Goal: Task Accomplishment & Management: Manage account settings

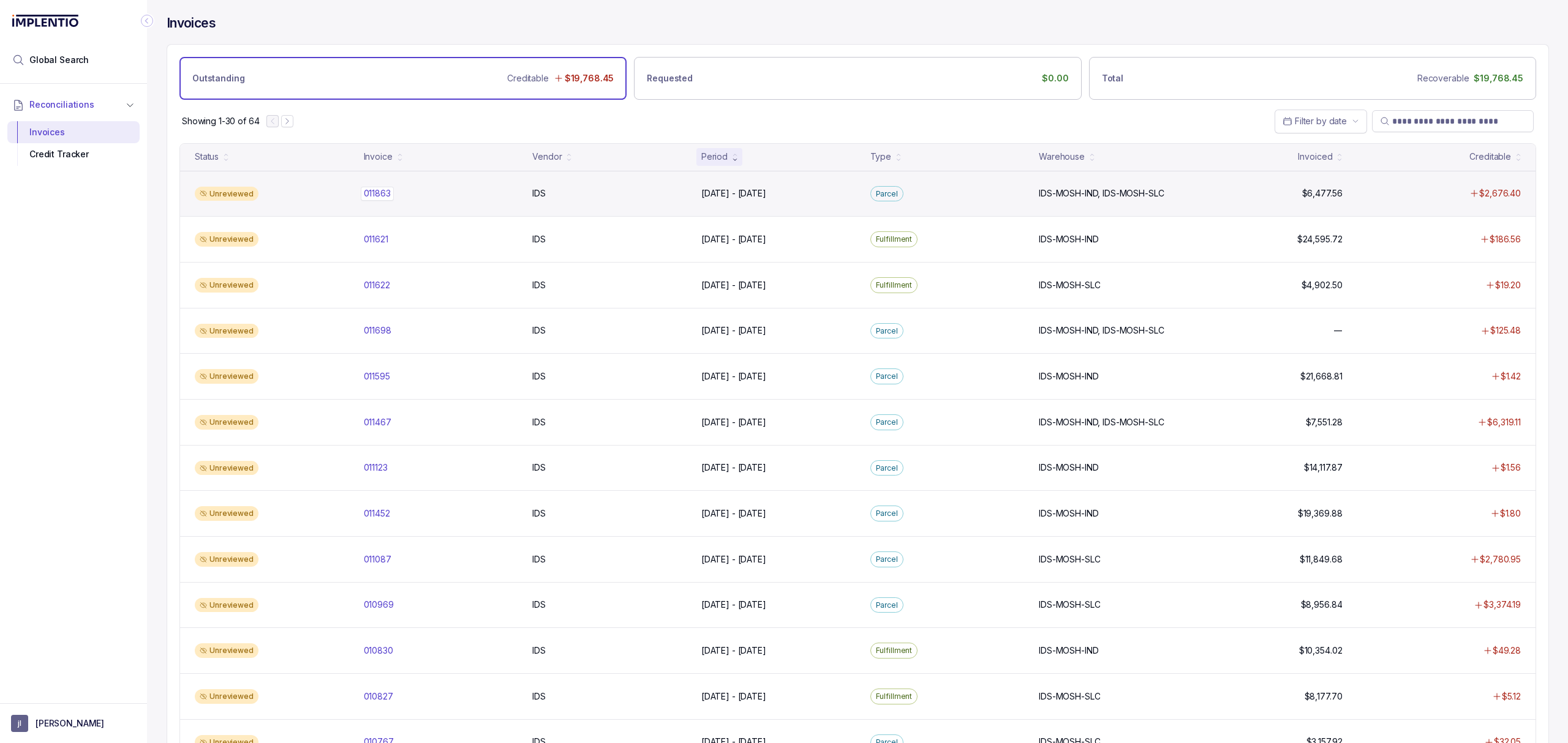
click at [376, 192] on div "011863 011863" at bounding box center [377, 193] width 27 height 12
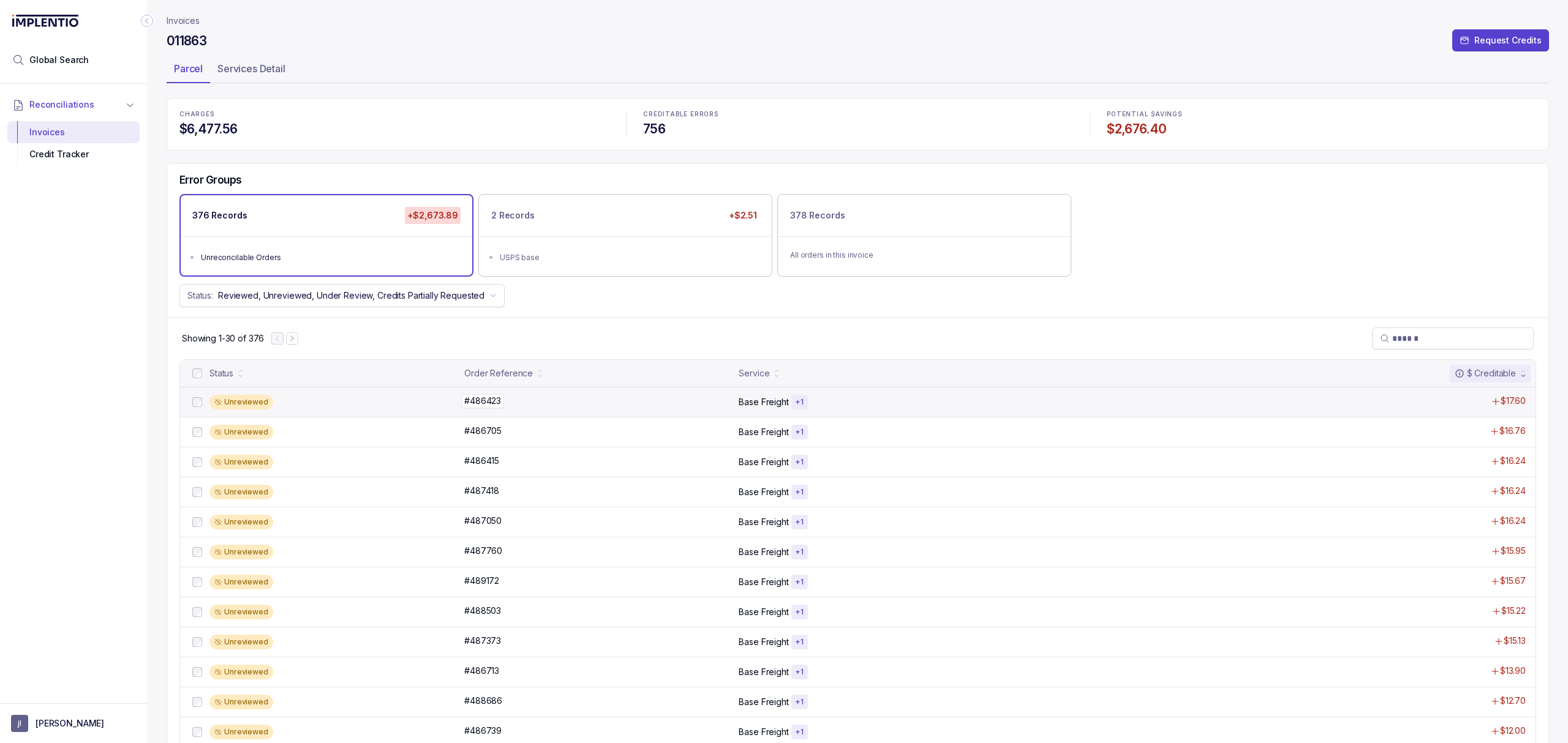
click at [476, 400] on p "#486423" at bounding box center [483, 401] width 43 height 14
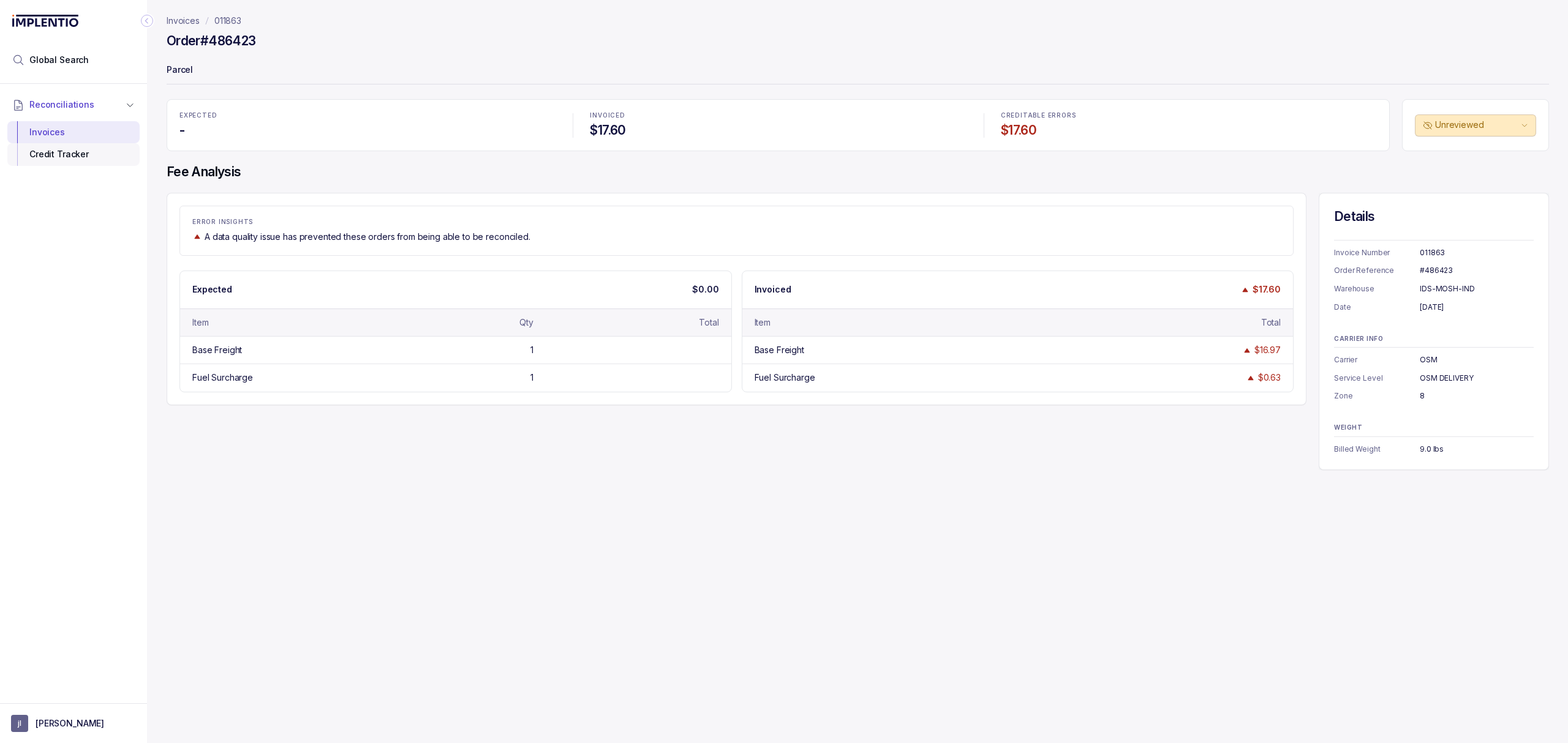
click at [81, 162] on div "Credit Tracker" at bounding box center [73, 154] width 112 height 22
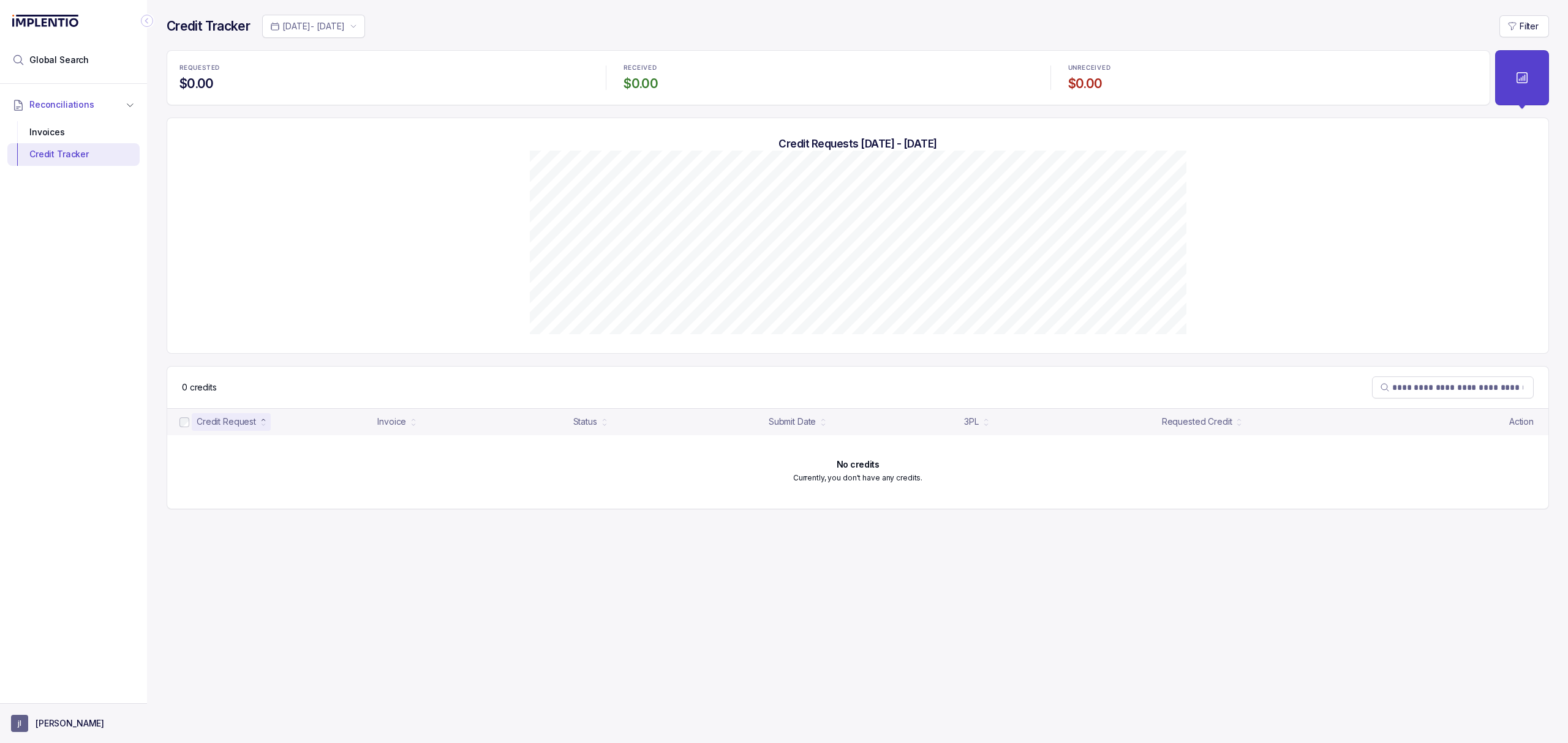
click at [57, 720] on p "[PERSON_NAME]" at bounding box center [70, 724] width 69 height 12
click at [62, 705] on li "Logout" at bounding box center [73, 696] width 126 height 20
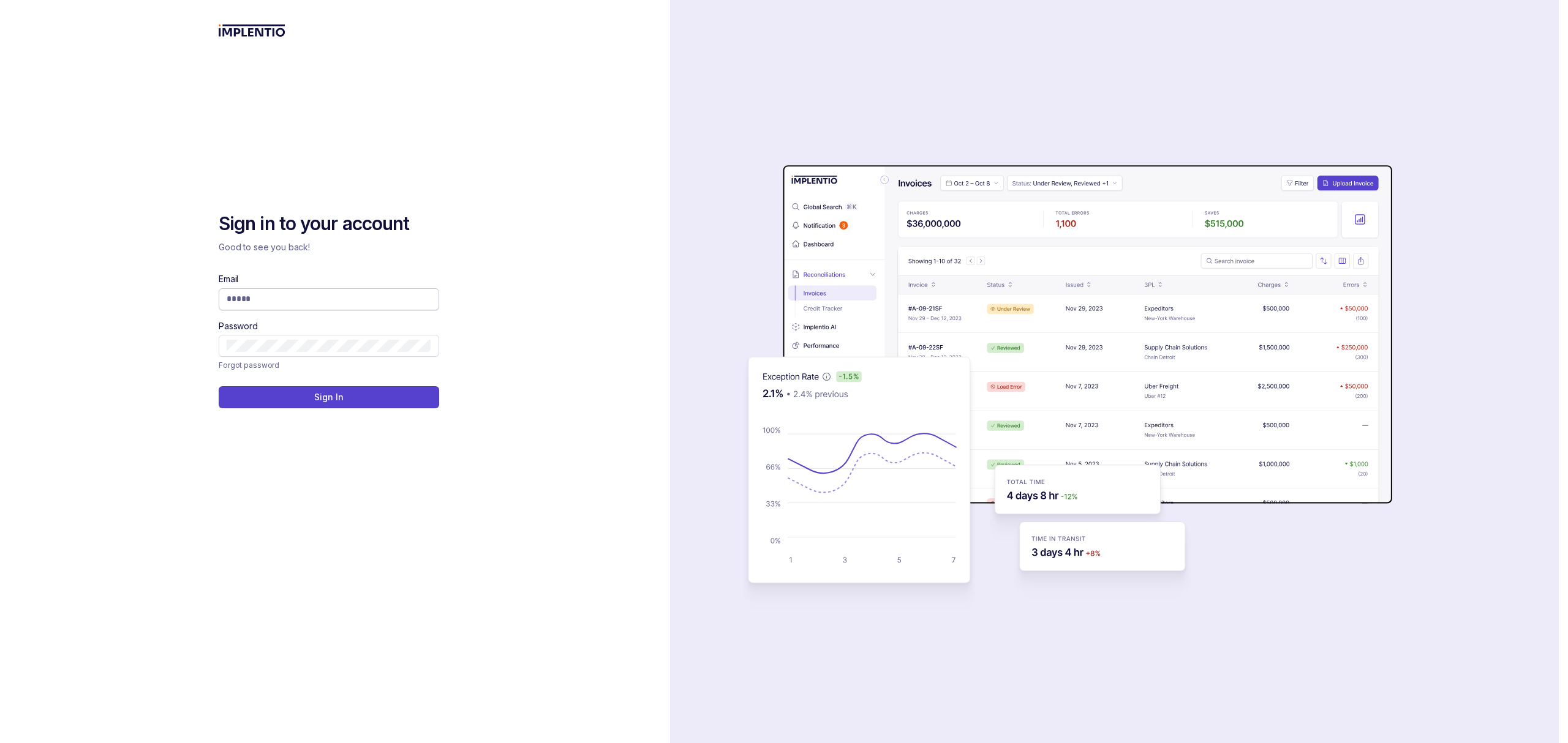
click at [332, 302] on input "Email" at bounding box center [329, 299] width 204 height 12
type input "**********"
